Goal: Information Seeking & Learning: Learn about a topic

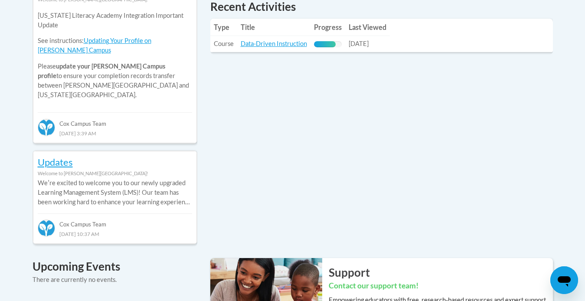
scroll to position [441, 0]
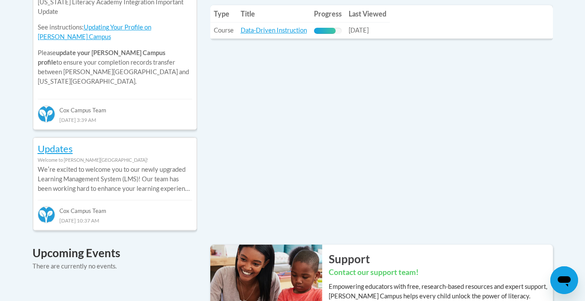
click at [275, 26] on td "Title: Data-Driven Instruction" at bounding box center [273, 31] width 73 height 16
click at [275, 28] on link "Data-Driven Instruction" at bounding box center [274, 29] width 66 height 7
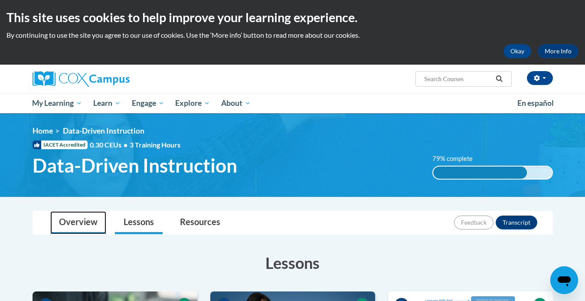
click at [73, 219] on link "Overview" at bounding box center [78, 222] width 56 height 23
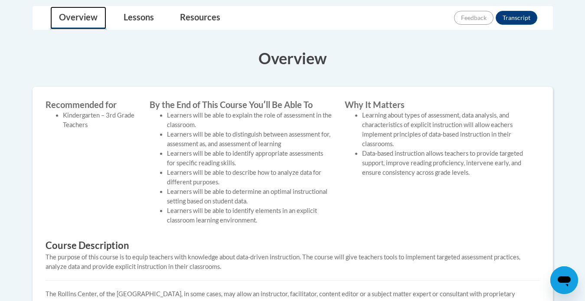
scroll to position [137, 0]
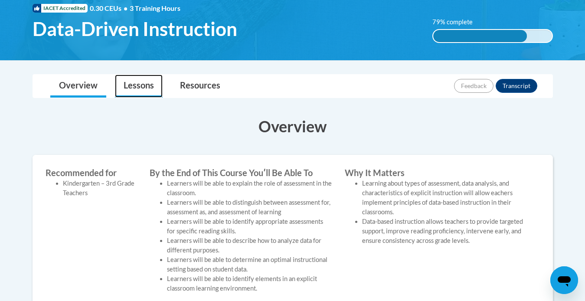
click at [149, 81] on link "Lessons" at bounding box center [139, 86] width 48 height 23
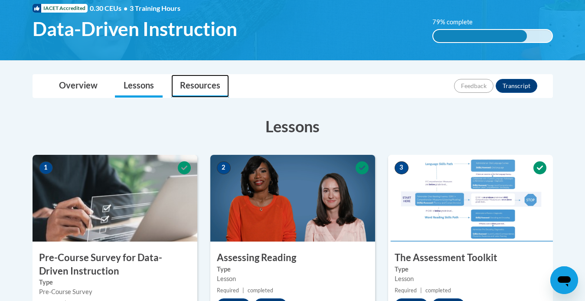
click at [194, 86] on link "Resources" at bounding box center [200, 86] width 58 height 23
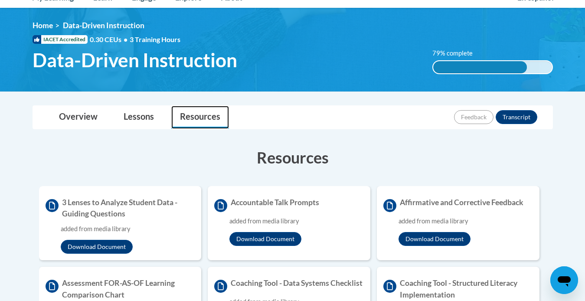
scroll to position [105, 0]
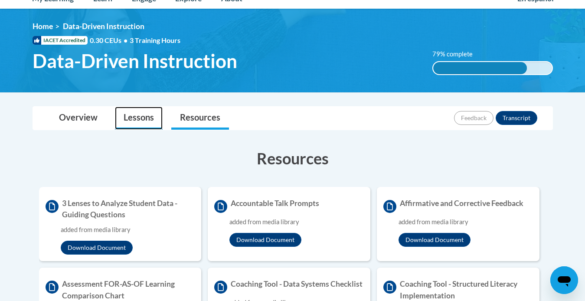
click at [148, 114] on link "Lessons" at bounding box center [139, 118] width 48 height 23
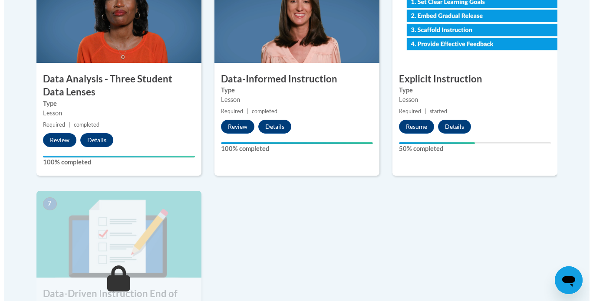
scroll to position [530, 0]
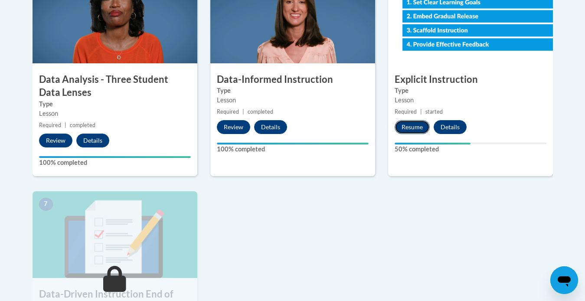
click at [409, 122] on button "Resume" at bounding box center [412, 127] width 35 height 14
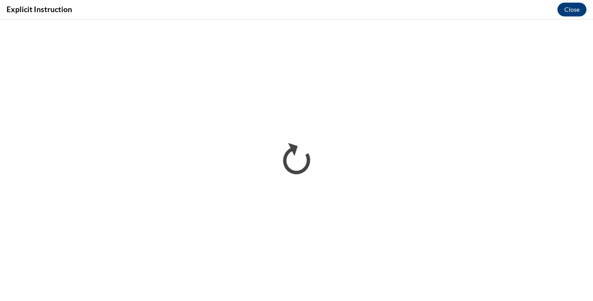
scroll to position [530, 0]
